Goal: Navigation & Orientation: Find specific page/section

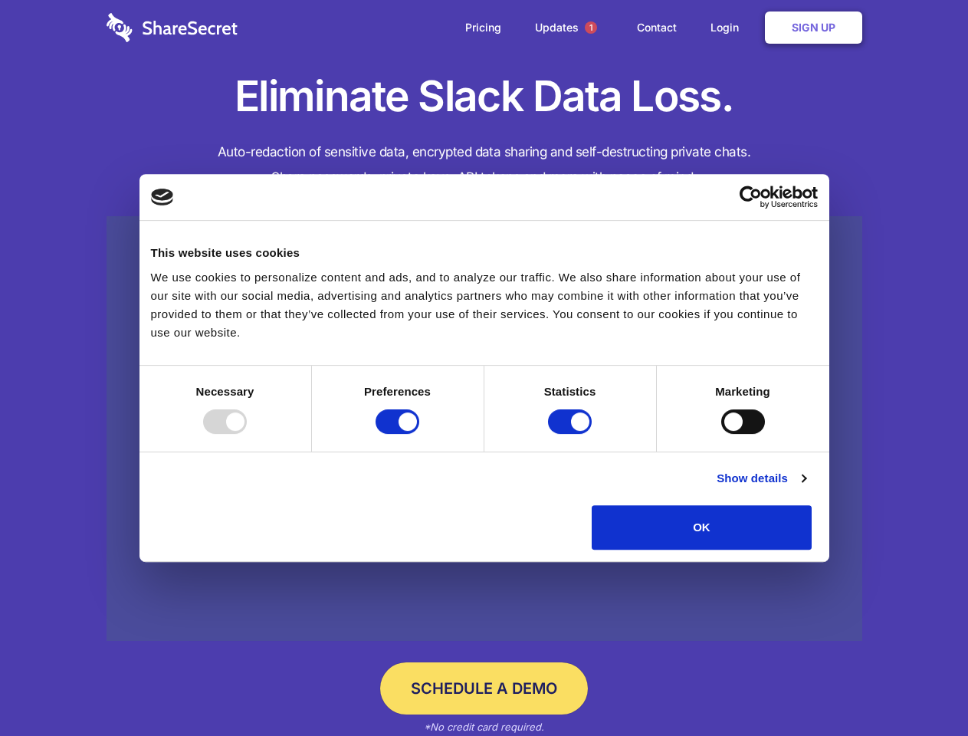
click at [247, 434] on div at bounding box center [225, 421] width 44 height 25
click at [419, 434] on input "Preferences" at bounding box center [398, 421] width 44 height 25
checkbox input "false"
click at [572, 434] on input "Statistics" at bounding box center [570, 421] width 44 height 25
checkbox input "false"
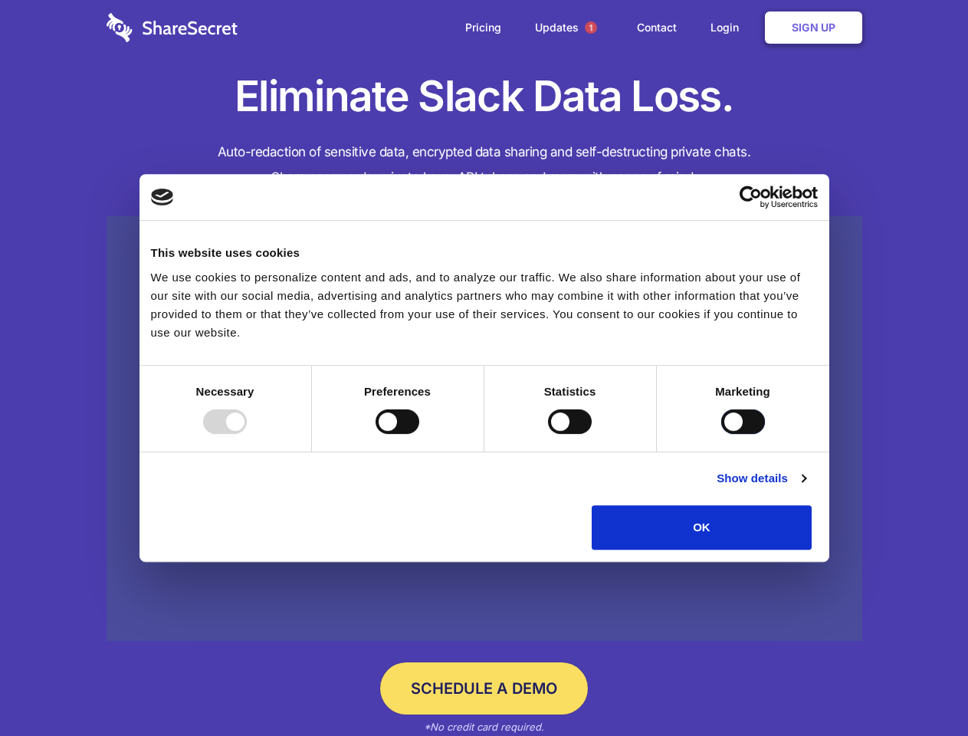
click at [721, 434] on input "Marketing" at bounding box center [743, 421] width 44 height 25
checkbox input "true"
click at [806, 487] on link "Show details" at bounding box center [761, 478] width 89 height 18
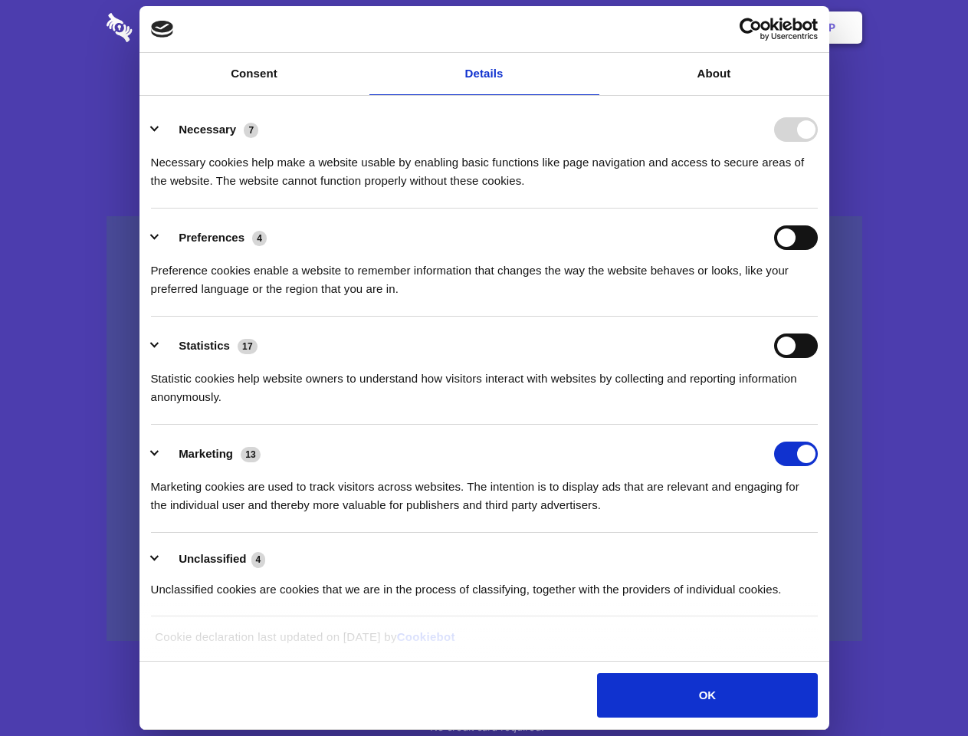
click at [825, 555] on ul "Necessary 7 Necessary cookies help make a website usable by enabling basic func…" at bounding box center [483, 358] width 681 height 517
click at [590, 28] on span "1" at bounding box center [591, 27] width 12 height 12
